Goal: Task Accomplishment & Management: Use online tool/utility

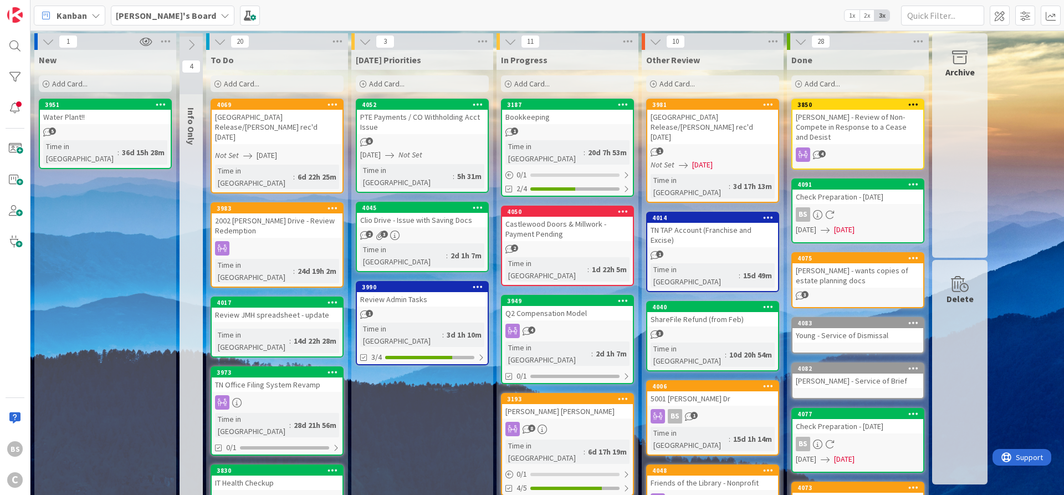
click at [140, 12] on b "[PERSON_NAME]'s Board" at bounding box center [166, 15] width 100 height 11
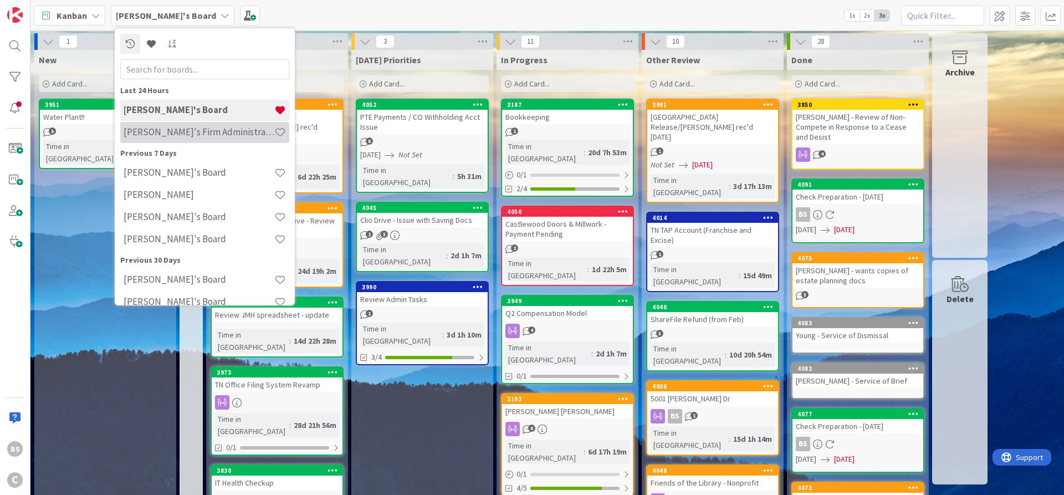
click at [147, 140] on div "[PERSON_NAME]'s Firm Administration Board" at bounding box center [204, 132] width 169 height 21
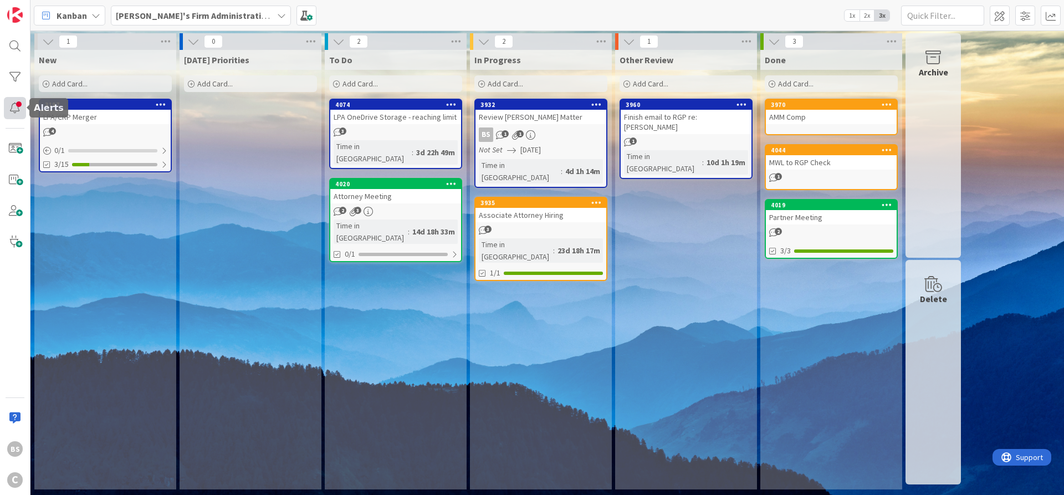
click at [13, 109] on div at bounding box center [15, 108] width 22 height 22
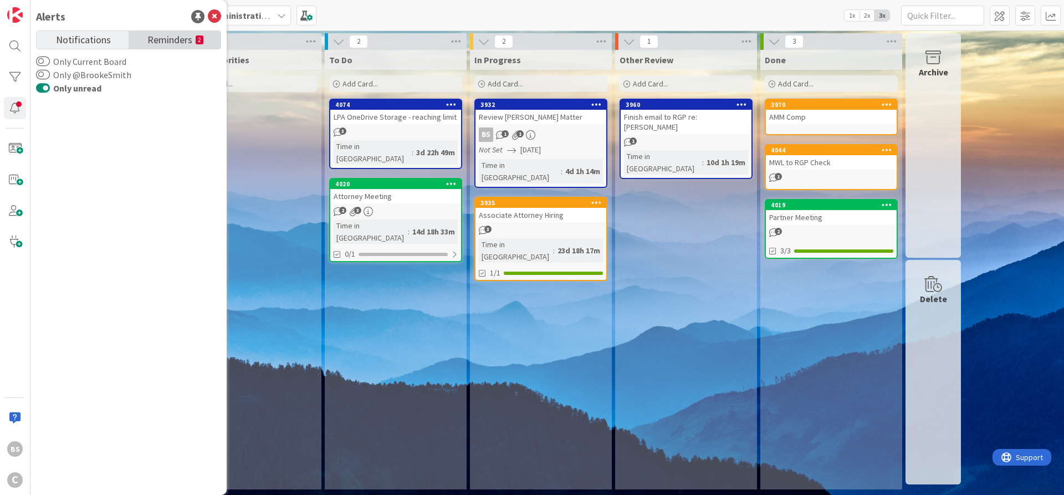
click at [165, 32] on span "Reminders" at bounding box center [169, 39] width 45 height 16
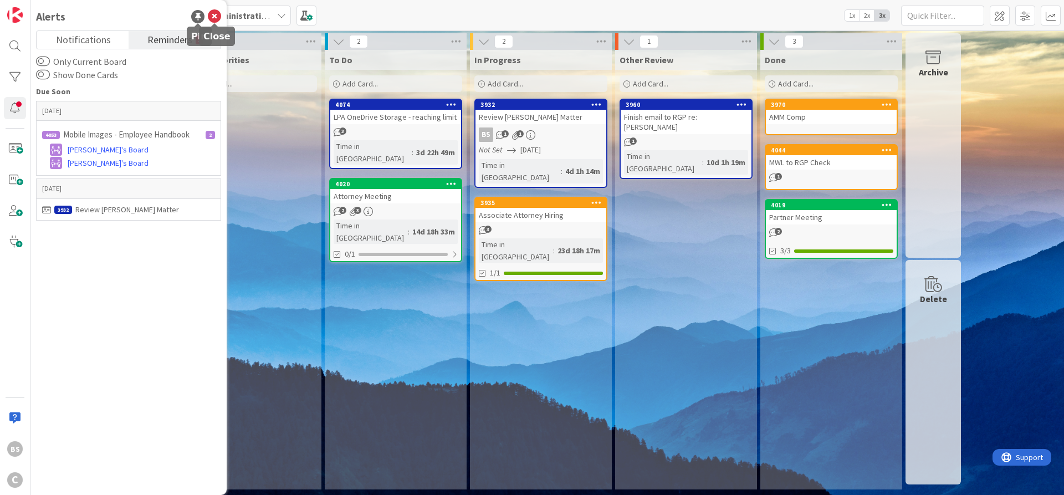
click at [216, 13] on icon at bounding box center [214, 16] width 13 height 13
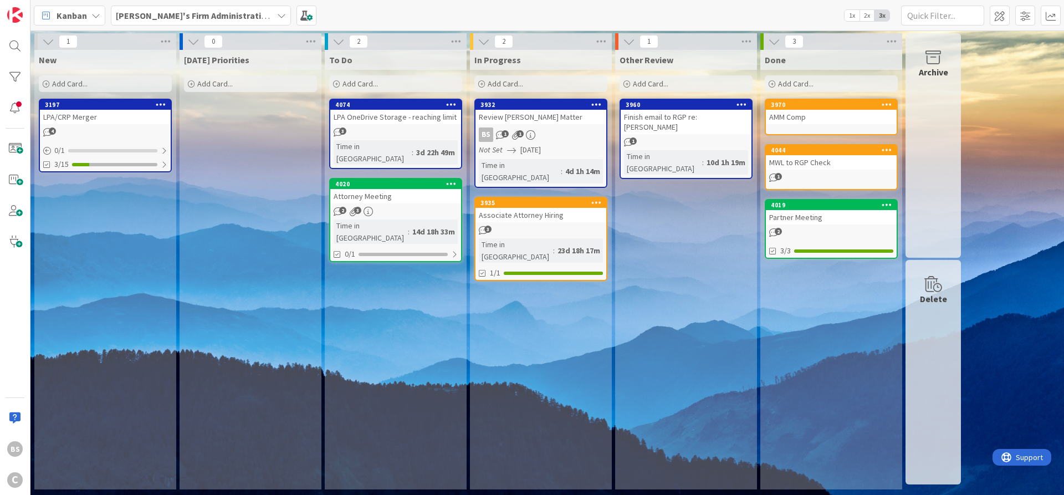
click at [217, 10] on b "[PERSON_NAME]'s Firm Administration Board" at bounding box center [207, 15] width 182 height 11
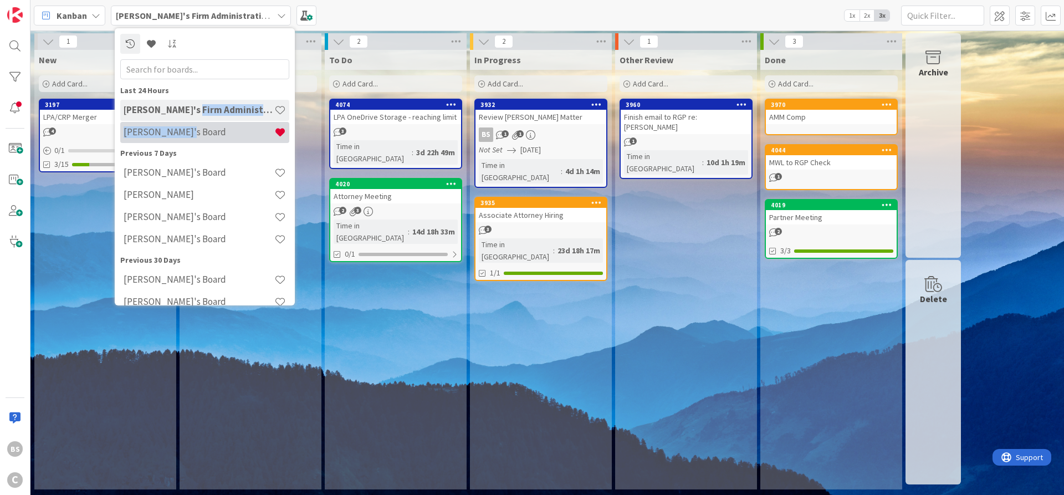
click at [192, 132] on h4 "[PERSON_NAME]'s Board" at bounding box center [199, 131] width 151 height 11
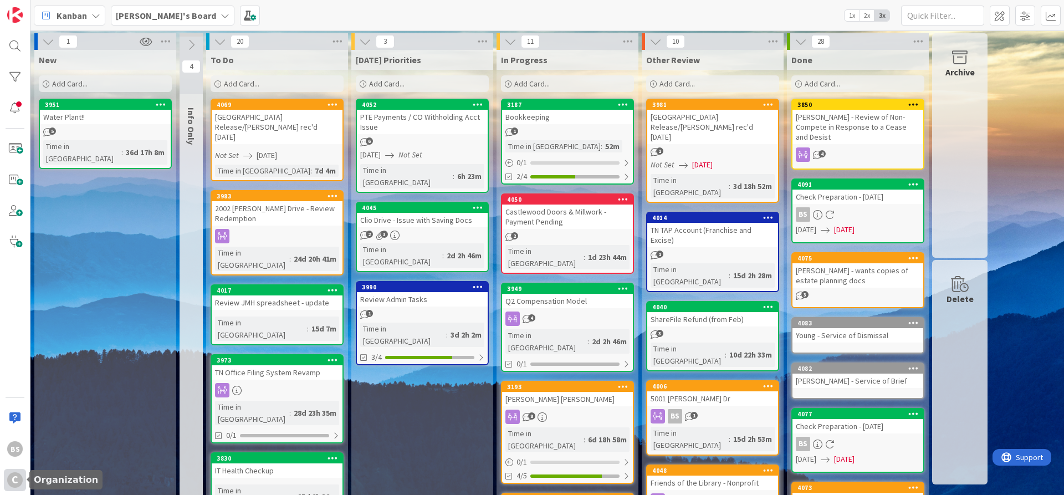
click at [13, 479] on div "C" at bounding box center [15, 480] width 16 height 16
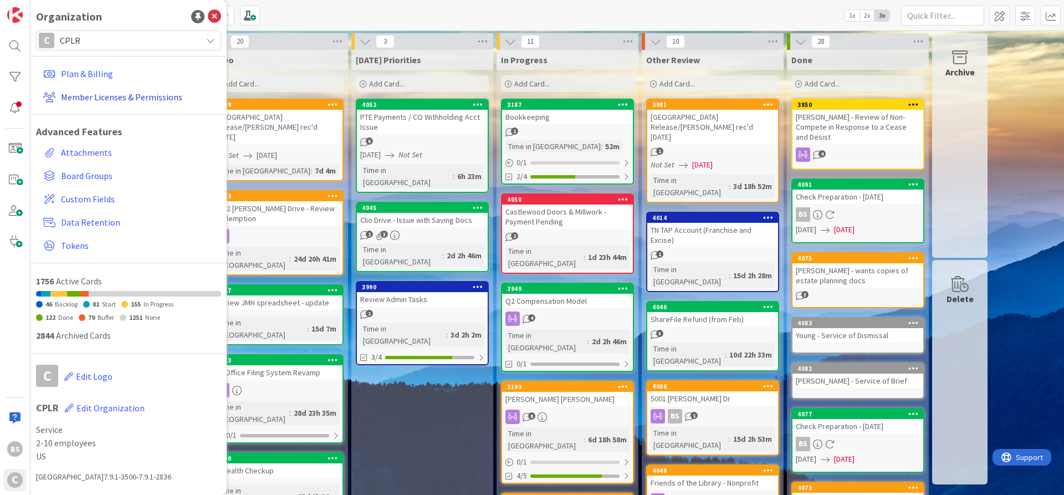
click at [109, 94] on link "Member Licenses & Permissions" at bounding box center [130, 97] width 182 height 20
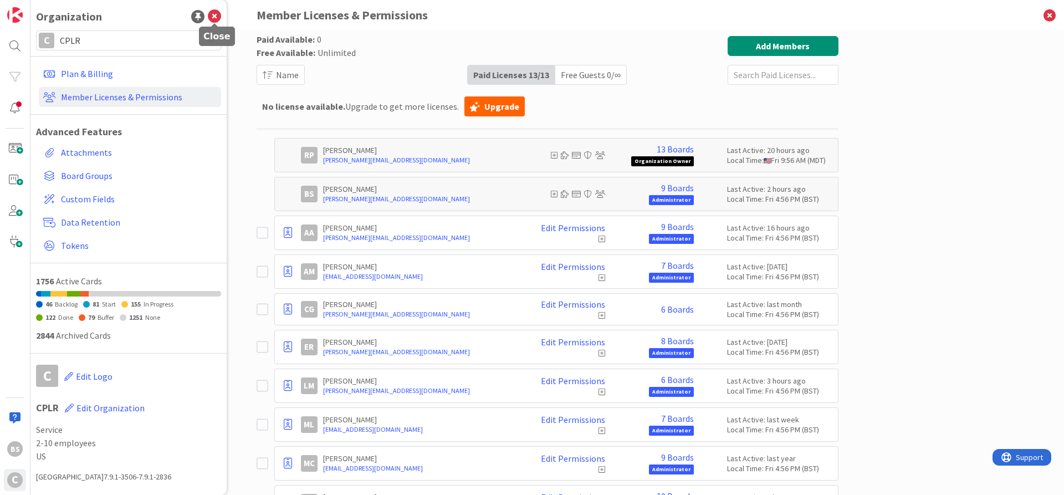
click at [214, 14] on icon at bounding box center [214, 16] width 13 height 13
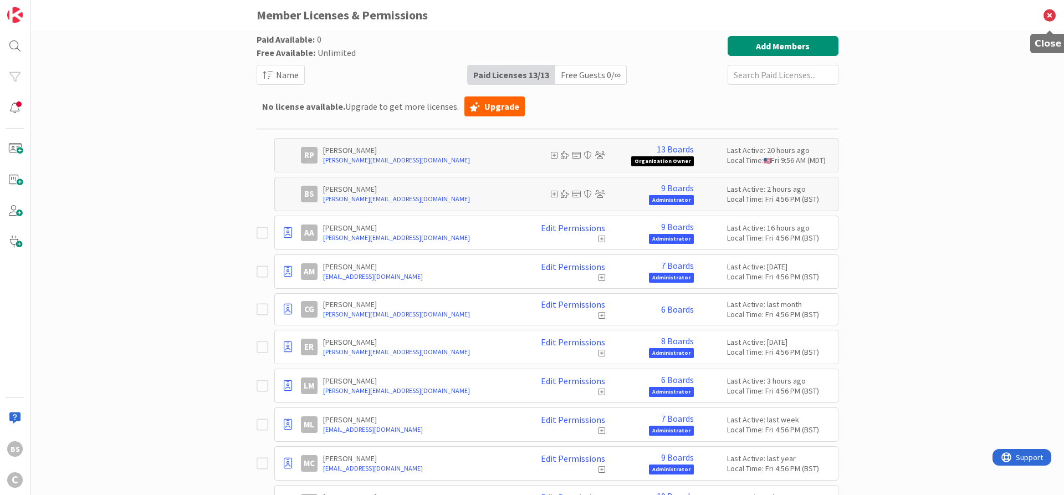
click at [1053, 11] on icon at bounding box center [1049, 15] width 29 height 30
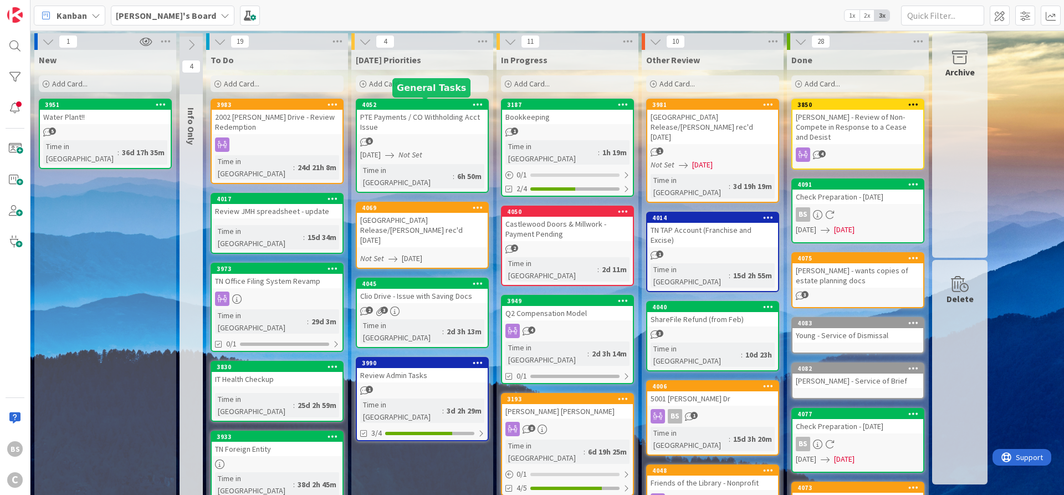
click at [402, 102] on div "4052" at bounding box center [425, 105] width 126 height 8
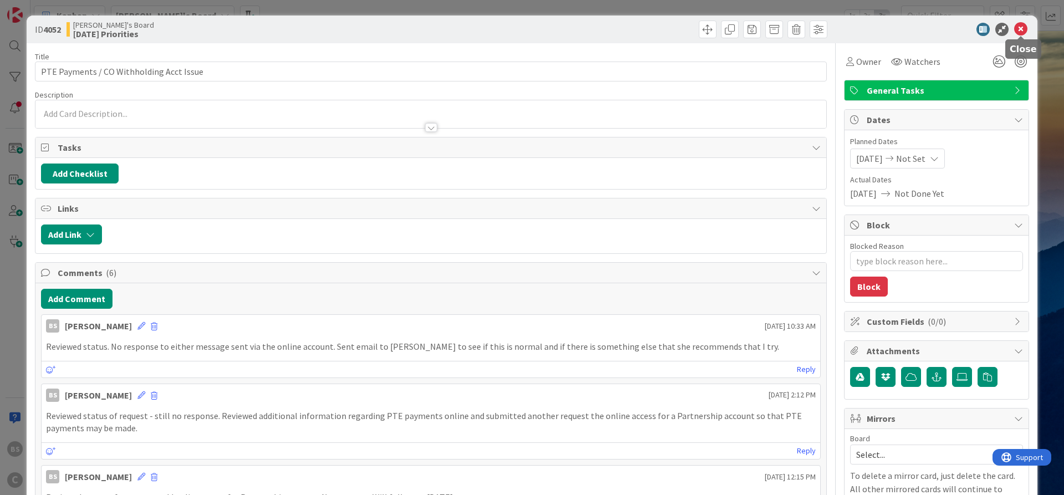
click at [1014, 30] on icon at bounding box center [1020, 29] width 13 height 13
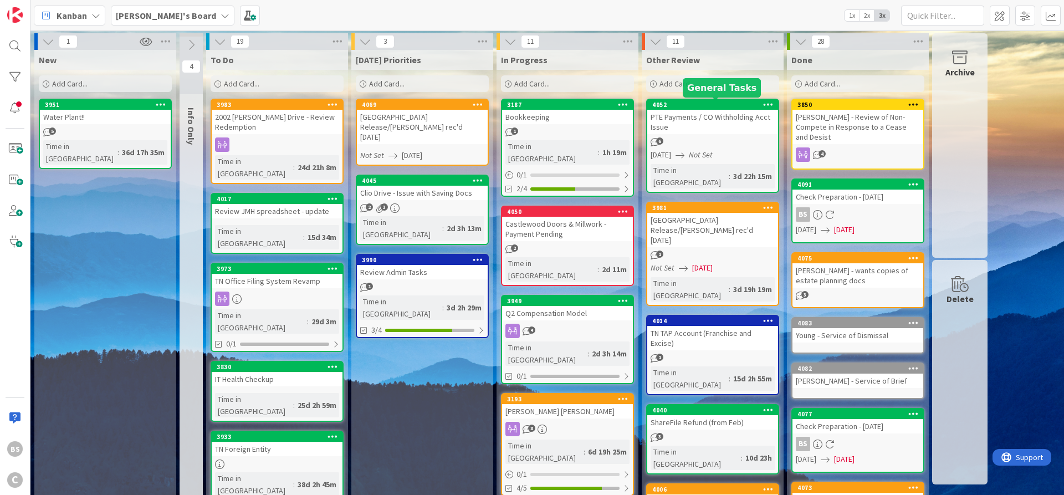
click at [698, 104] on div "4052" at bounding box center [715, 105] width 126 height 8
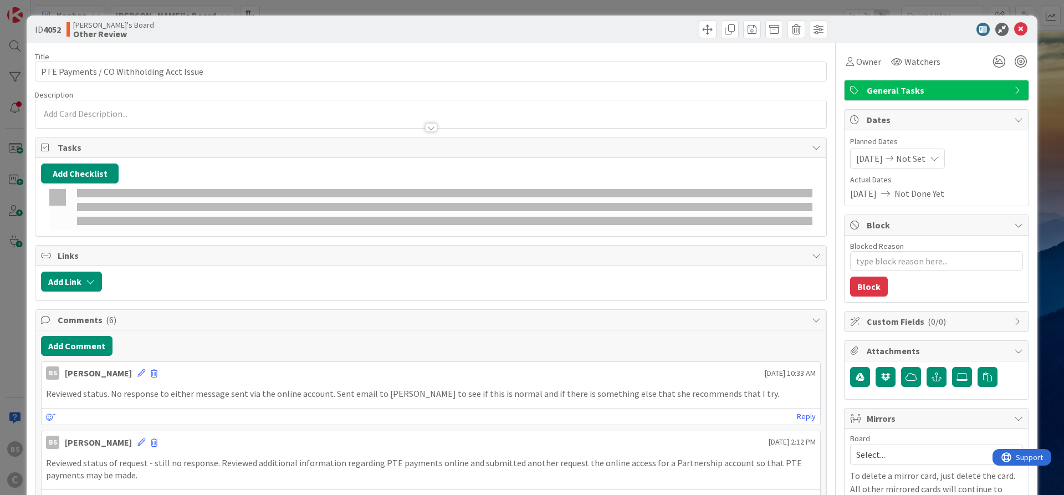
type textarea "x"
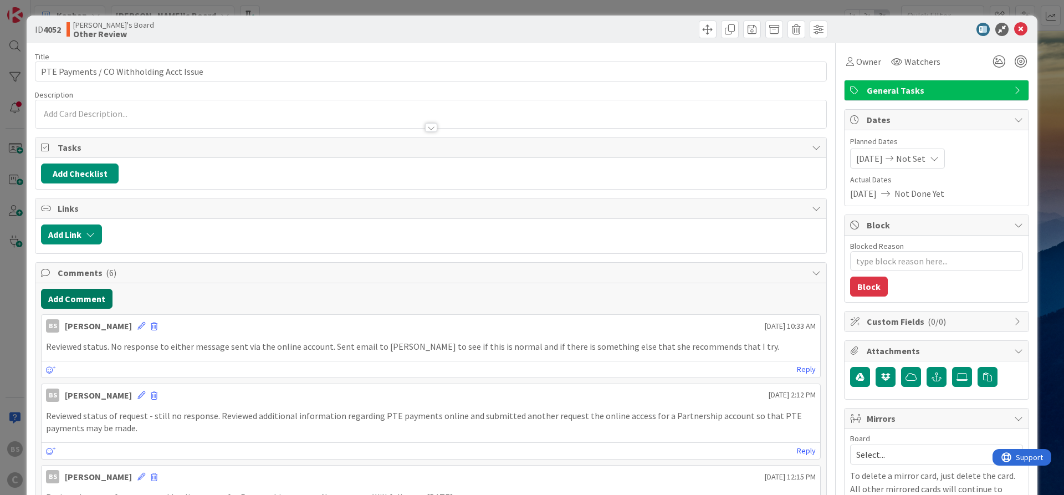
click at [74, 302] on button "Add Comment" at bounding box center [76, 299] width 71 height 20
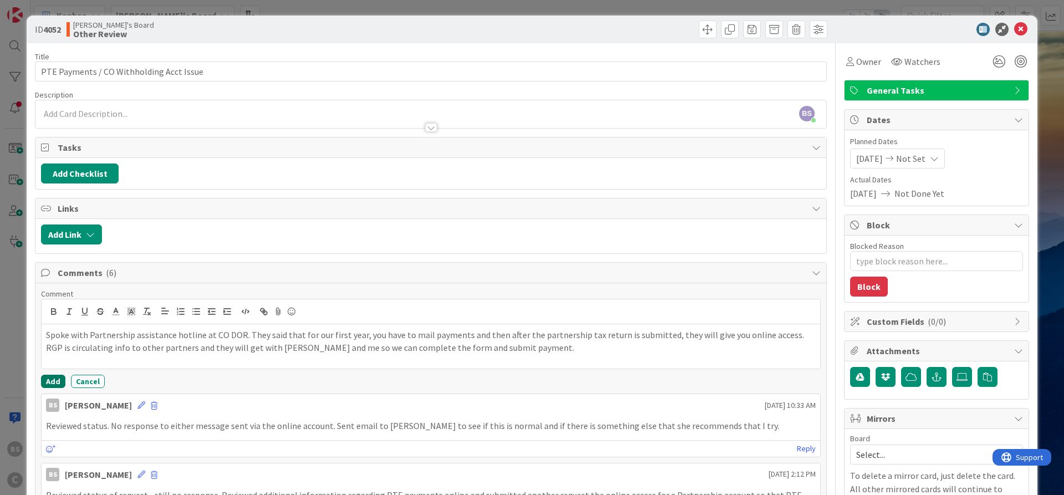
click at [59, 376] on button "Add" at bounding box center [53, 381] width 24 height 13
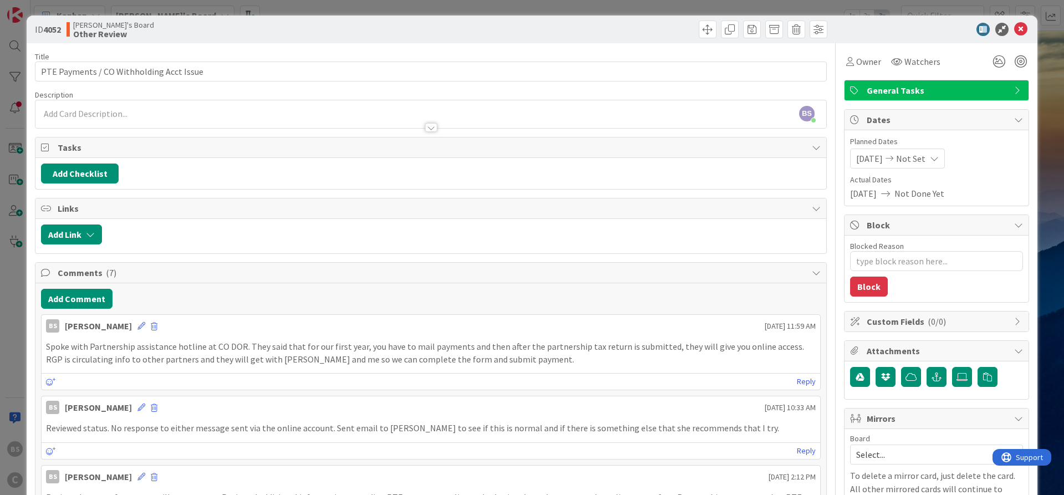
click at [1018, 22] on div "ID 4052 [PERSON_NAME]'s Board Other Review" at bounding box center [532, 30] width 1011 height 28
click at [1022, 26] on icon at bounding box center [1020, 29] width 13 height 13
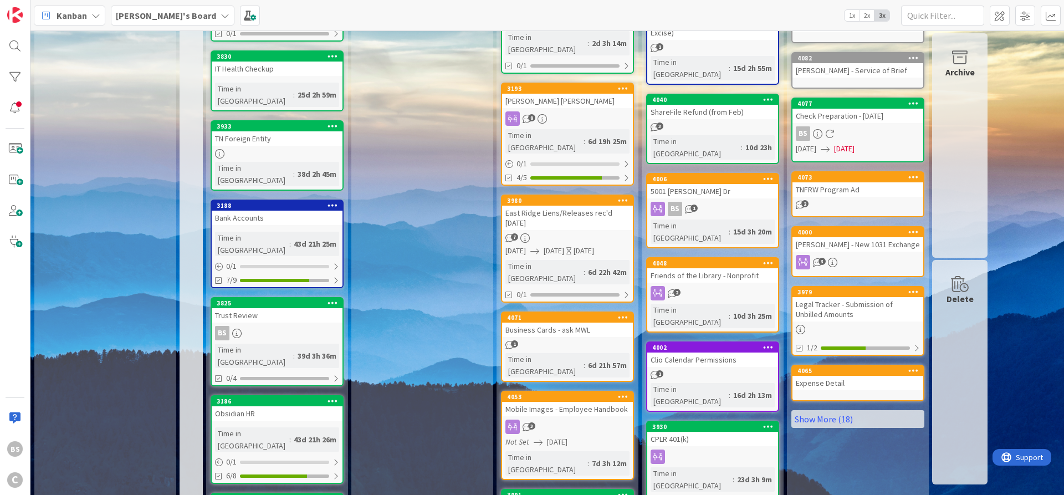
scroll to position [332, 0]
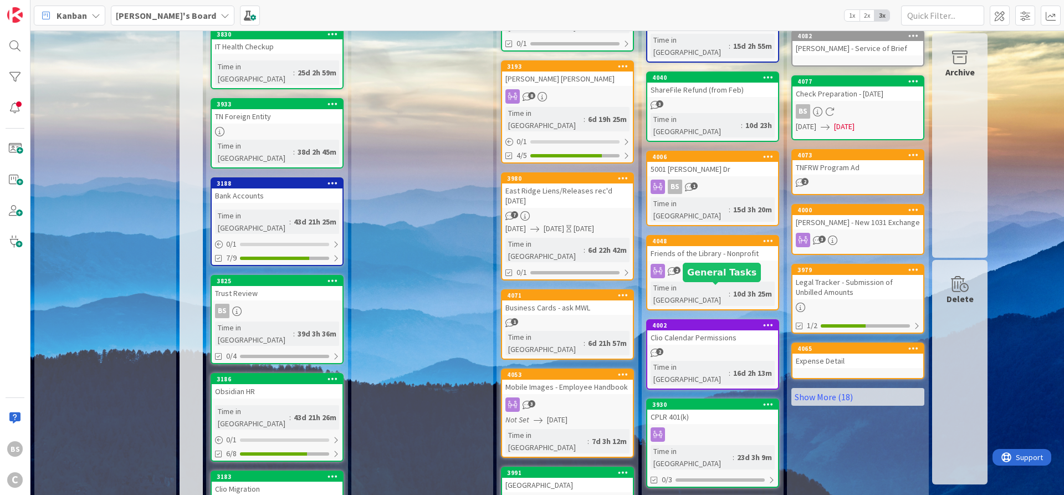
click at [686, 401] on div "3930" at bounding box center [715, 405] width 126 height 8
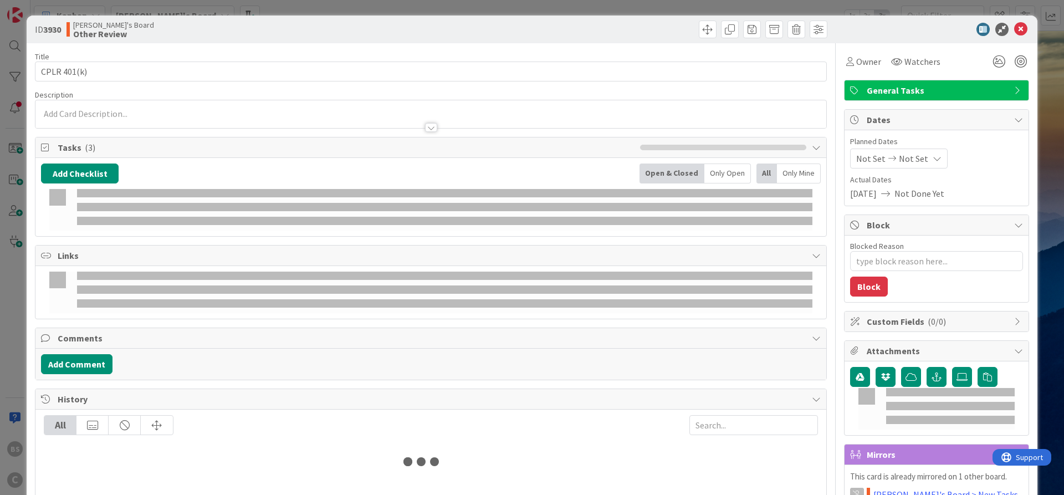
type textarea "x"
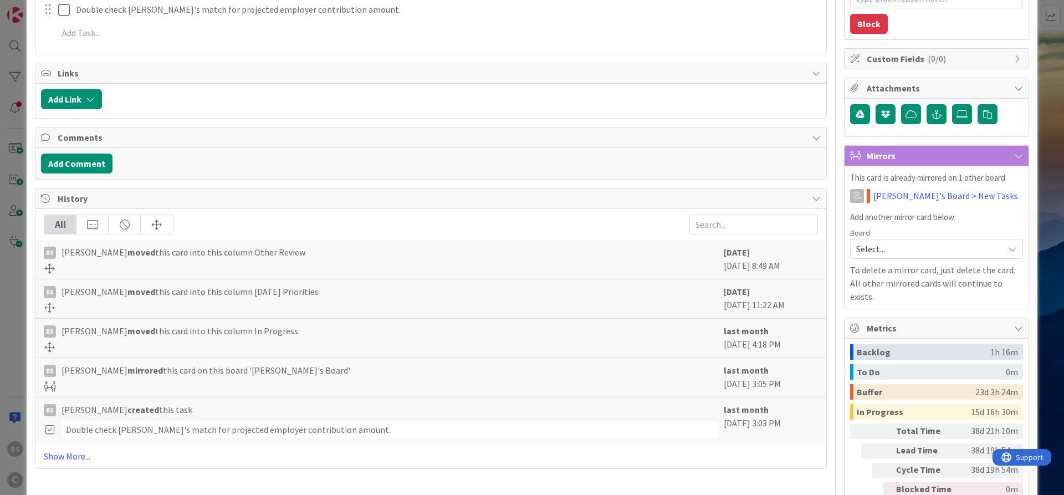
scroll to position [266, 0]
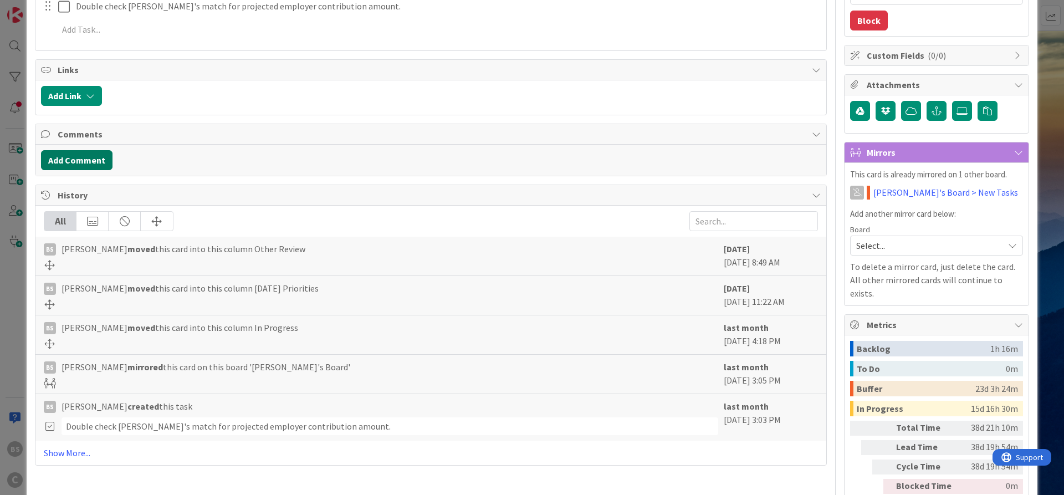
click at [76, 156] on button "Add Comment" at bounding box center [76, 160] width 71 height 20
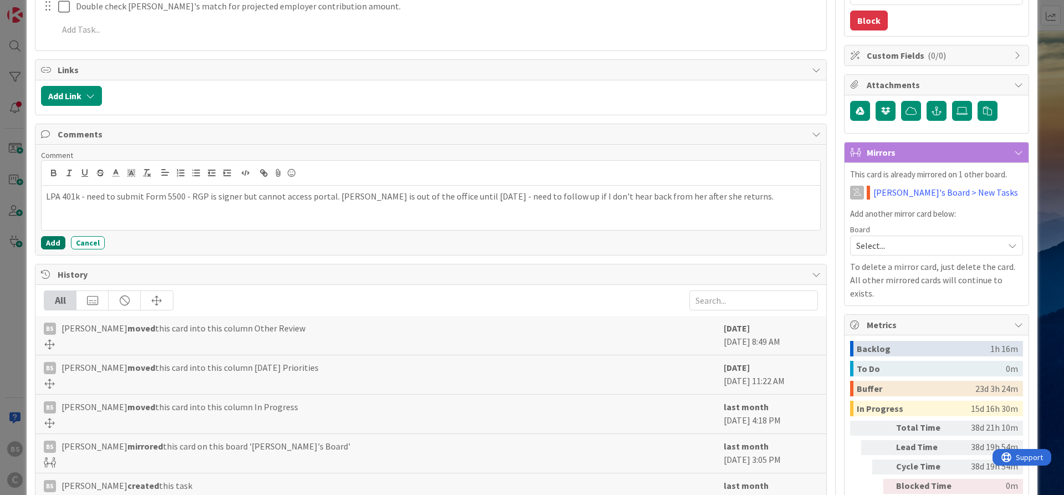
click at [52, 242] on button "Add" at bounding box center [53, 242] width 24 height 13
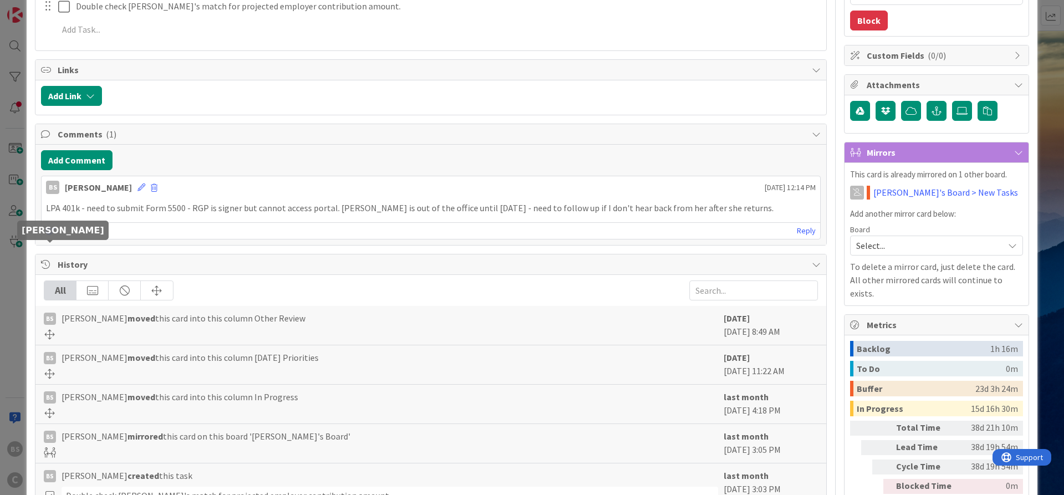
type textarea "x"
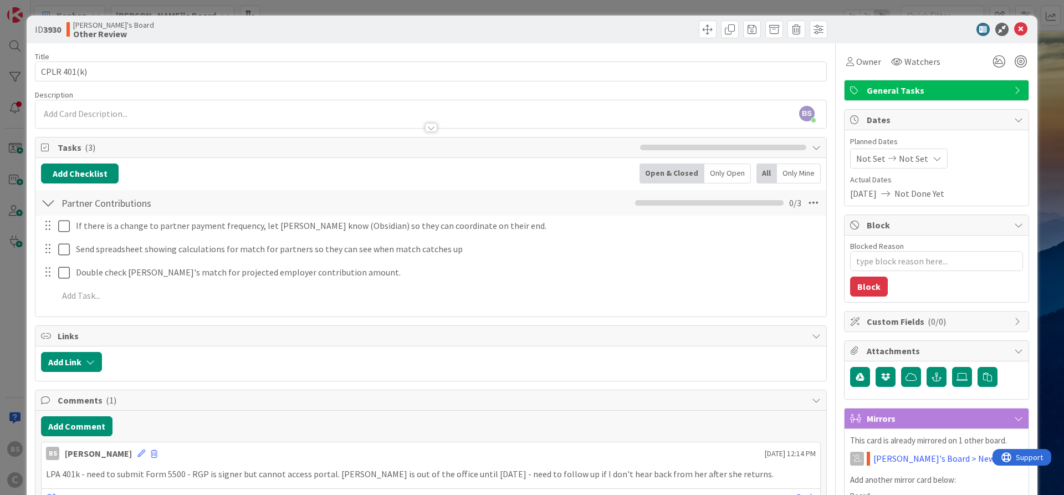
click at [895, 157] on icon at bounding box center [891, 159] width 13 height 8
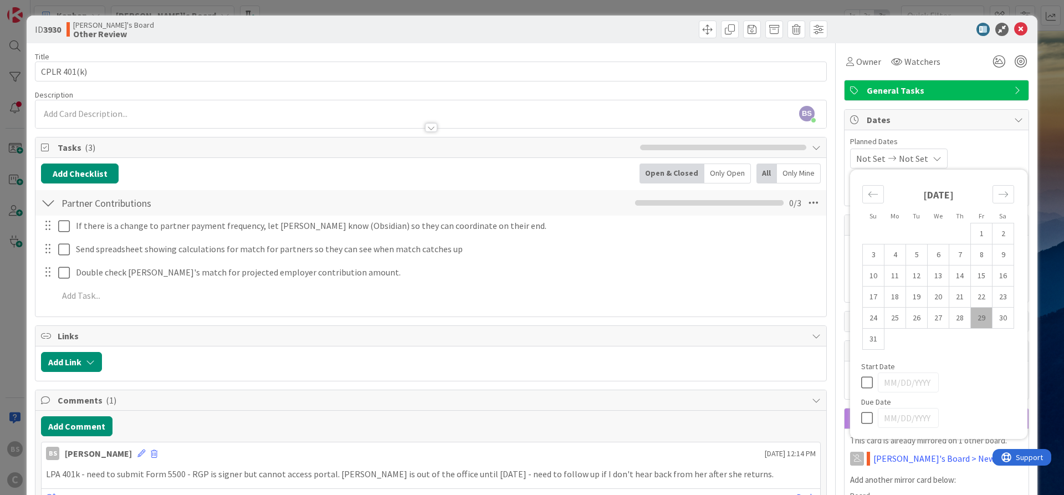
click at [865, 416] on icon at bounding box center [869, 417] width 17 height 13
type input "[DATE]"
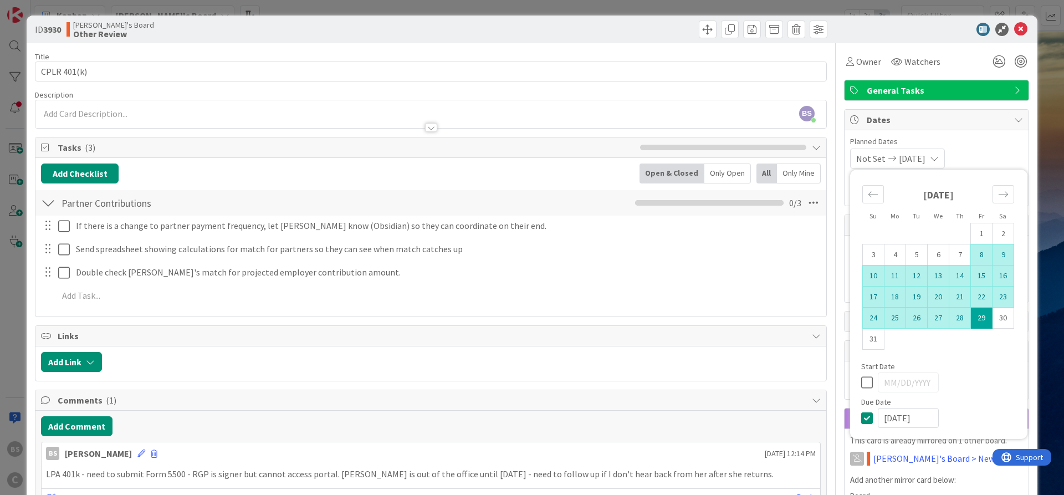
type textarea "x"
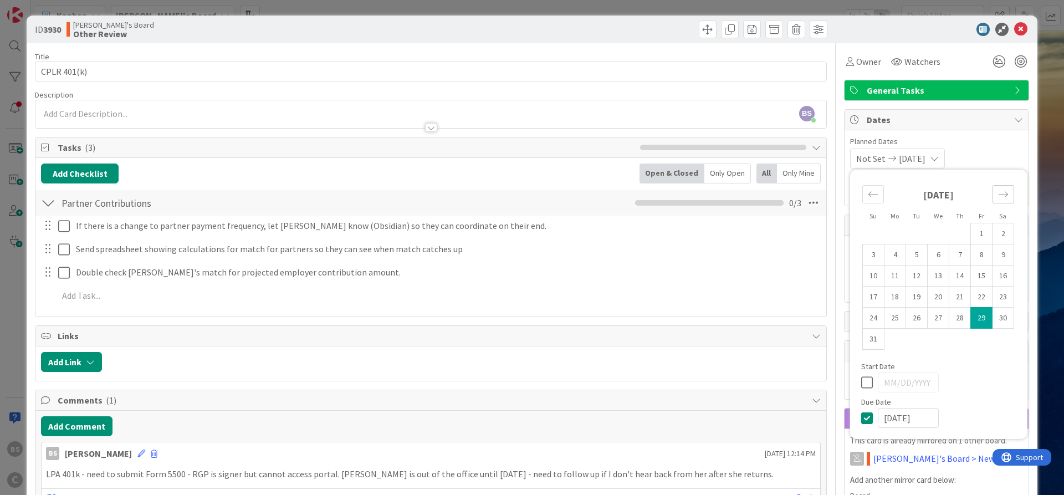
click at [997, 196] on div "Move forward to switch to the next month." at bounding box center [1003, 194] width 22 height 18
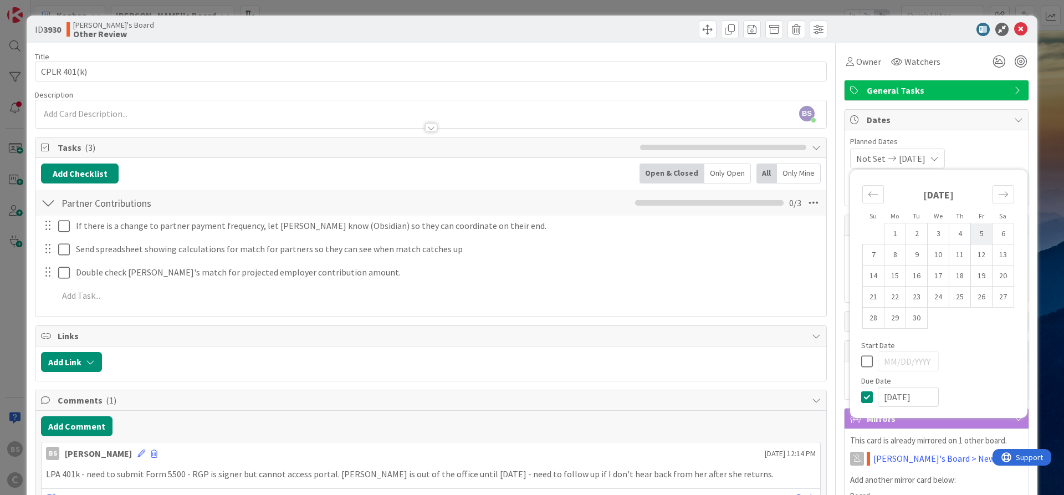
click at [976, 233] on td "5" at bounding box center [982, 233] width 22 height 21
type input "[DATE]"
type textarea "x"
click at [870, 397] on icon at bounding box center [869, 396] width 17 height 13
type input "[DATE]"
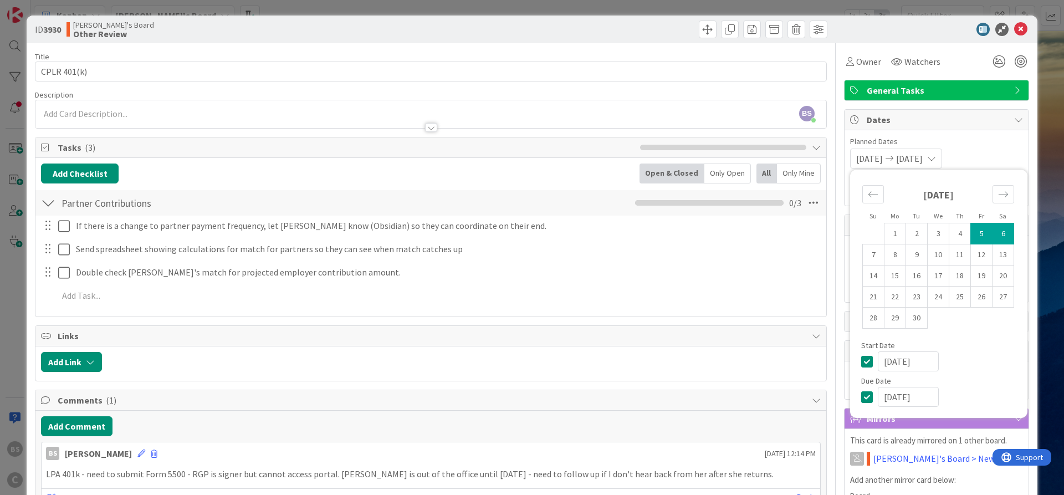
type textarea "x"
click at [865, 362] on icon at bounding box center [869, 361] width 17 height 13
type textarea "x"
click at [982, 239] on td "5" at bounding box center [982, 233] width 22 height 21
type input "[DATE]"
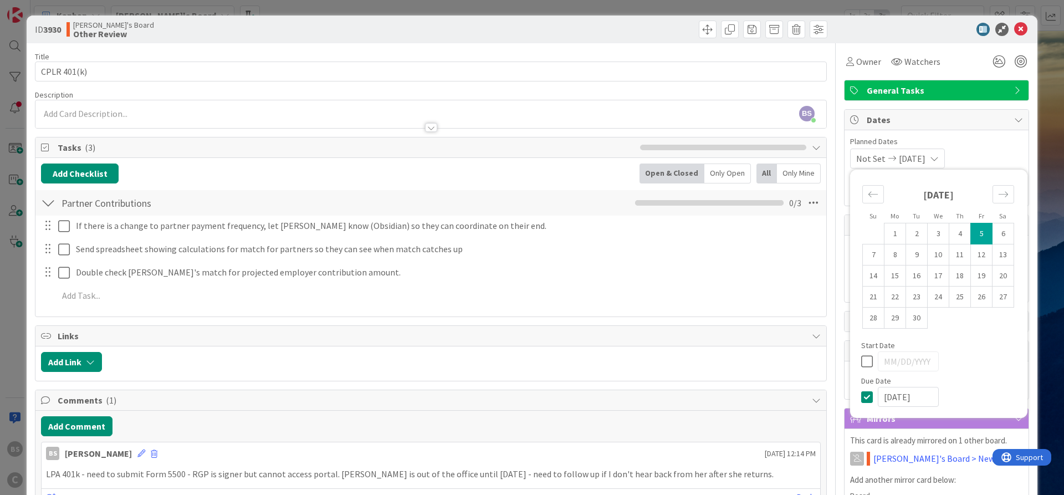
click at [1008, 142] on span "Planned Dates" at bounding box center [936, 142] width 173 height 12
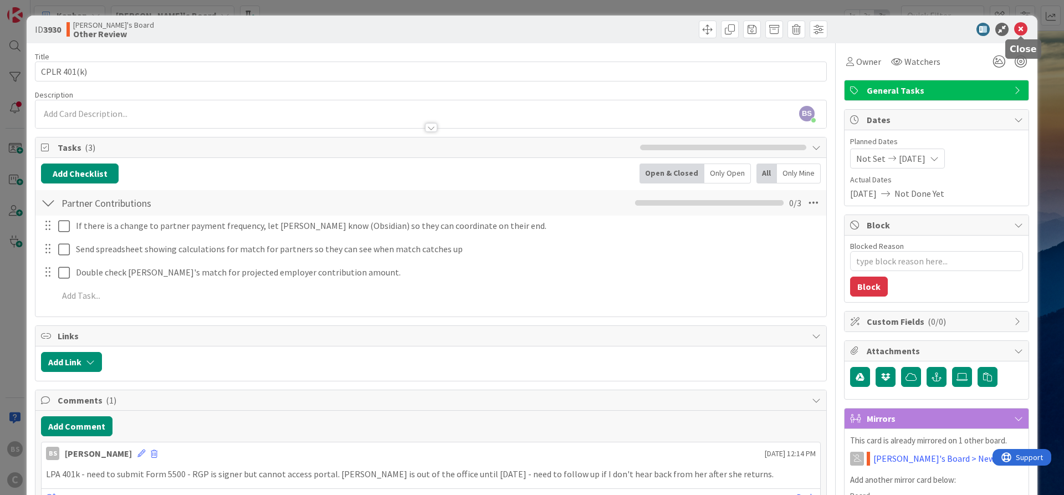
click at [1019, 28] on icon at bounding box center [1020, 29] width 13 height 13
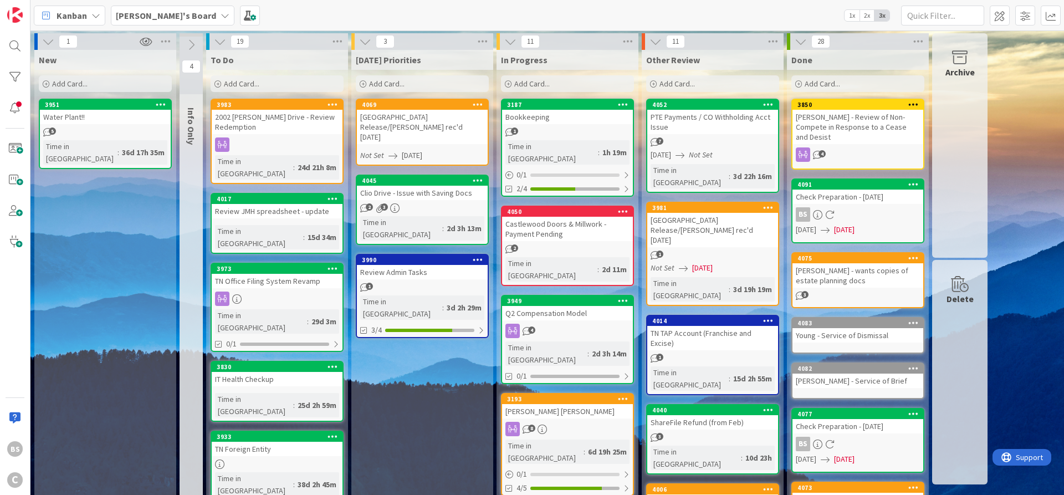
click at [405, 111] on div "[GEOGRAPHIC_DATA] Release/[PERSON_NAME] rec'd [DATE]" at bounding box center [422, 127] width 131 height 34
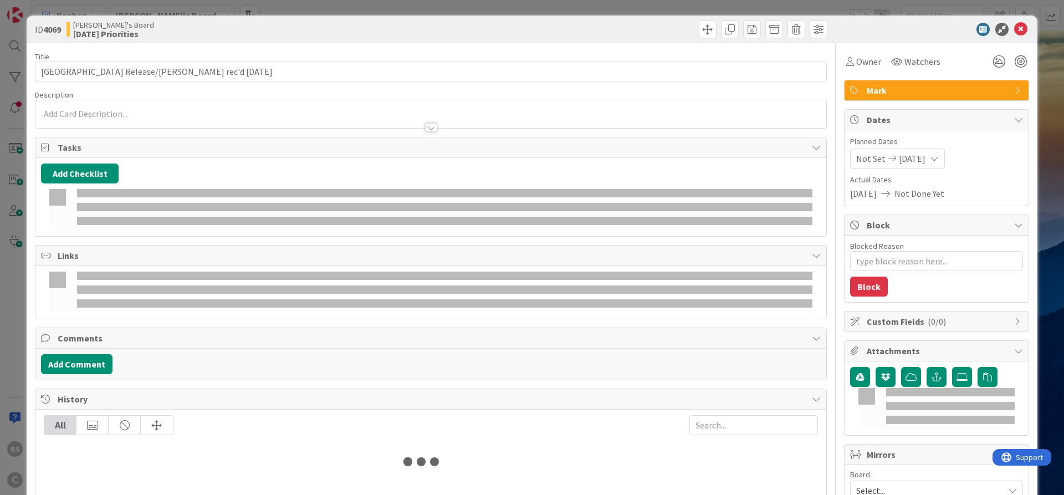
type textarea "x"
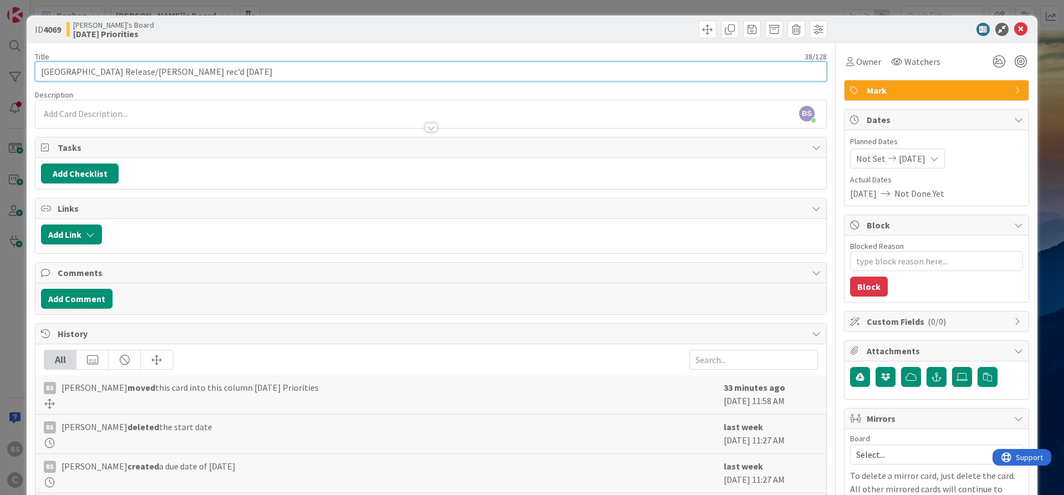
click at [168, 69] on input "[GEOGRAPHIC_DATA] Release/[PERSON_NAME] rec'd [DATE]" at bounding box center [431, 71] width 792 height 20
type input "[GEOGRAPHIC_DATA] Release/[PERSON_NAME] rec'd [DATE]"
type textarea "x"
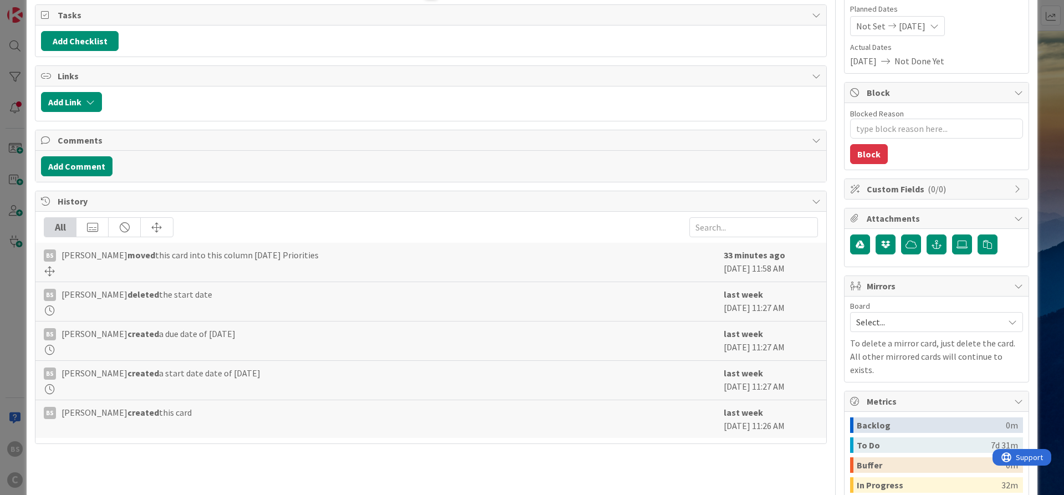
scroll to position [249, 0]
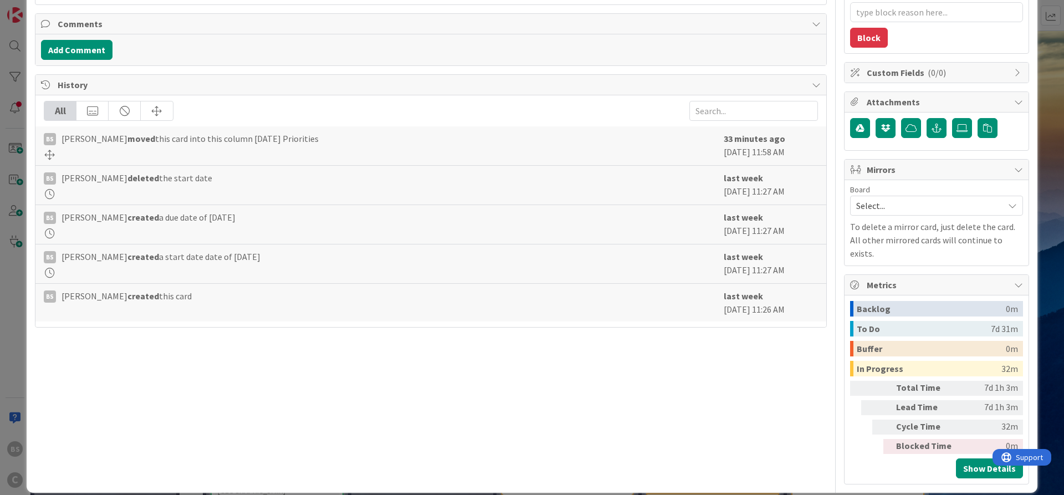
type input "[GEOGRAPHIC_DATA] Release/[PERSON_NAME] rec'd [DATE]"
click at [688, 394] on div "Title 38 / 128 [GEOGRAPHIC_DATA] Release/[PERSON_NAME] rec'd [DATE] Description…" at bounding box center [431, 139] width 792 height 690
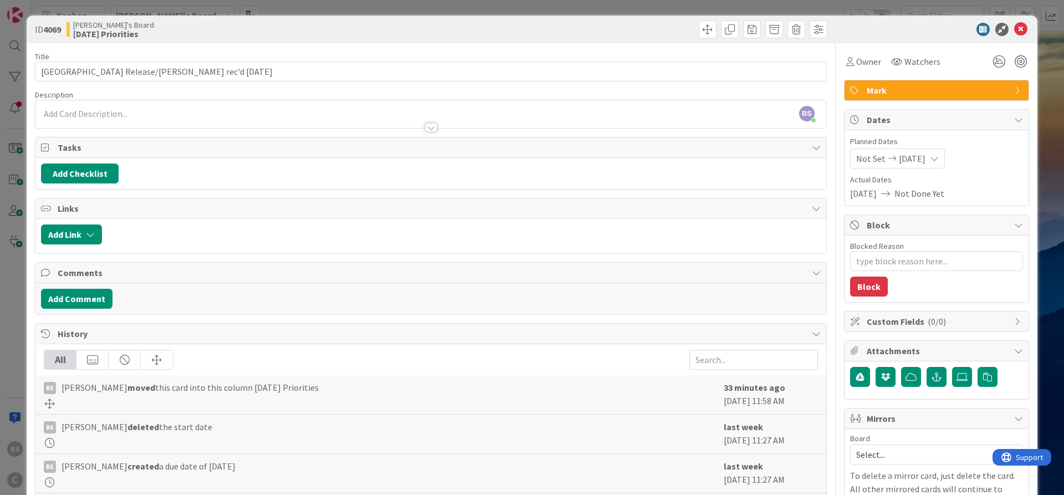
click at [939, 156] on icon at bounding box center [934, 158] width 9 height 9
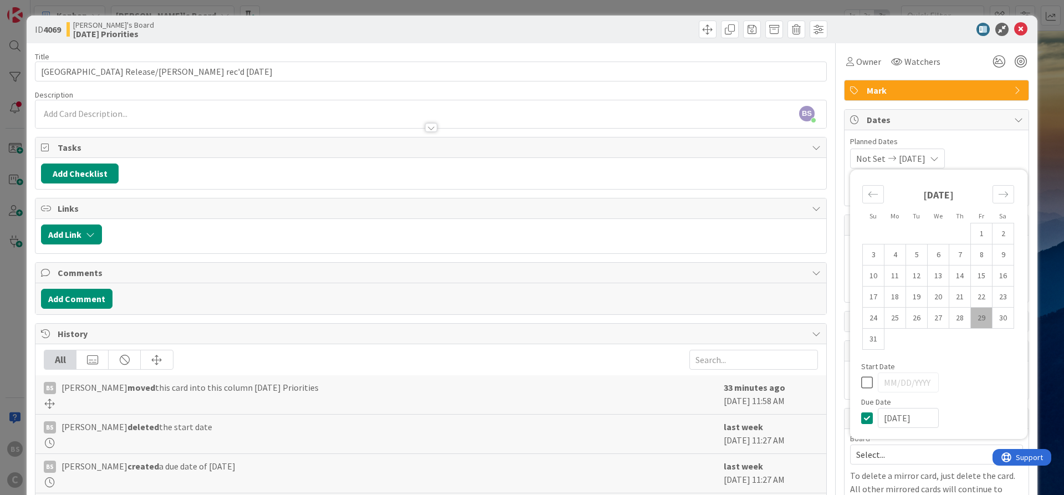
click at [988, 151] on div "Not Set [DATE] Su Mo Tu We Th Fr Sa [DATE] 1 2 3 4 5 6 7 8 9 10 11 12 13 14 15 …" at bounding box center [936, 158] width 173 height 20
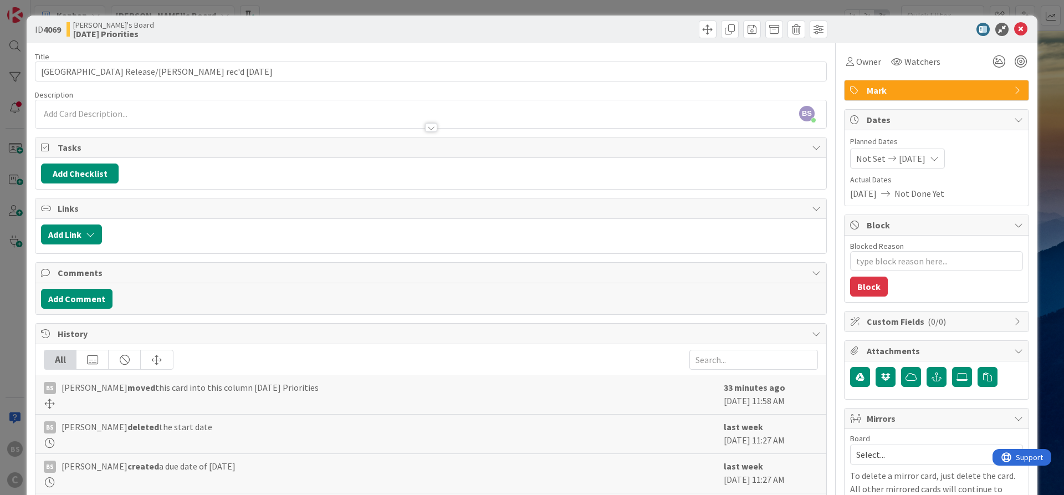
click at [876, 192] on span "[DATE]" at bounding box center [863, 193] width 27 height 13
click at [939, 160] on icon at bounding box center [934, 158] width 9 height 9
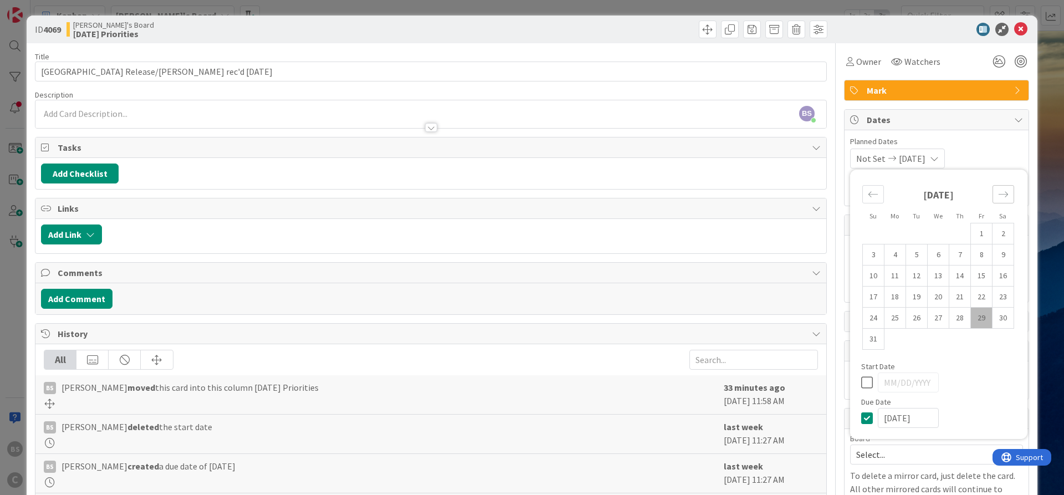
click at [997, 192] on div "Move forward to switch to the next month." at bounding box center [1003, 194] width 22 height 18
click at [958, 238] on td "4" at bounding box center [960, 233] width 22 height 21
type input "[DATE]"
type textarea "x"
click at [870, 366] on icon at bounding box center [869, 361] width 17 height 13
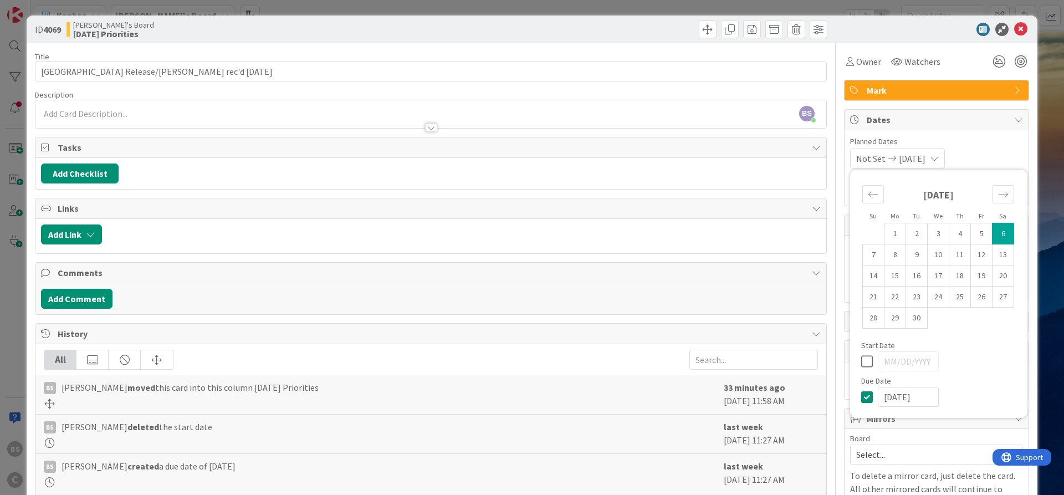
click at [891, 395] on input "[DATE]" at bounding box center [908, 397] width 61 height 20
type textarea "x"
click at [958, 238] on td "4" at bounding box center [960, 233] width 22 height 21
type input "[DATE]"
type textarea "x"
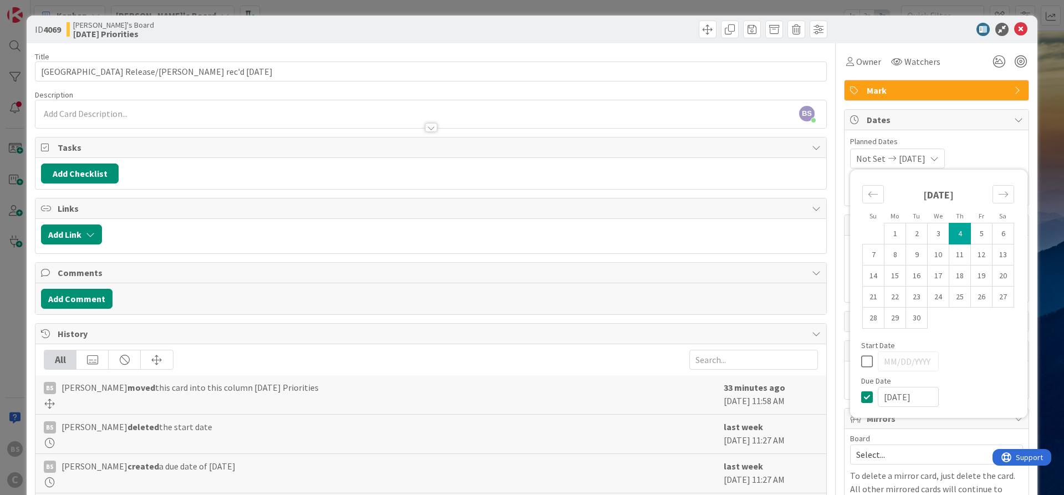
click at [995, 148] on div "Not Set [DATE] Su Mo Tu We Th Fr Sa [DATE] 1 2 3 4 5 6 7 8 9 10 11 12 13 14 15 …" at bounding box center [936, 158] width 173 height 20
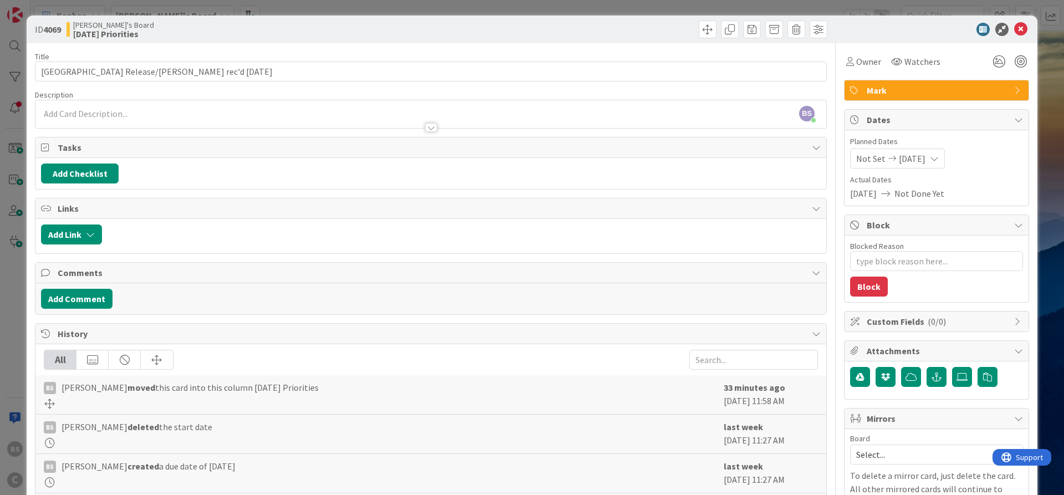
click at [1020, 20] on div "ID 4069 [PERSON_NAME]'s Board [DATE] Priorities" at bounding box center [532, 30] width 1011 height 28
click at [1022, 30] on icon at bounding box center [1020, 29] width 13 height 13
